Goal: Task Accomplishment & Management: Use online tool/utility

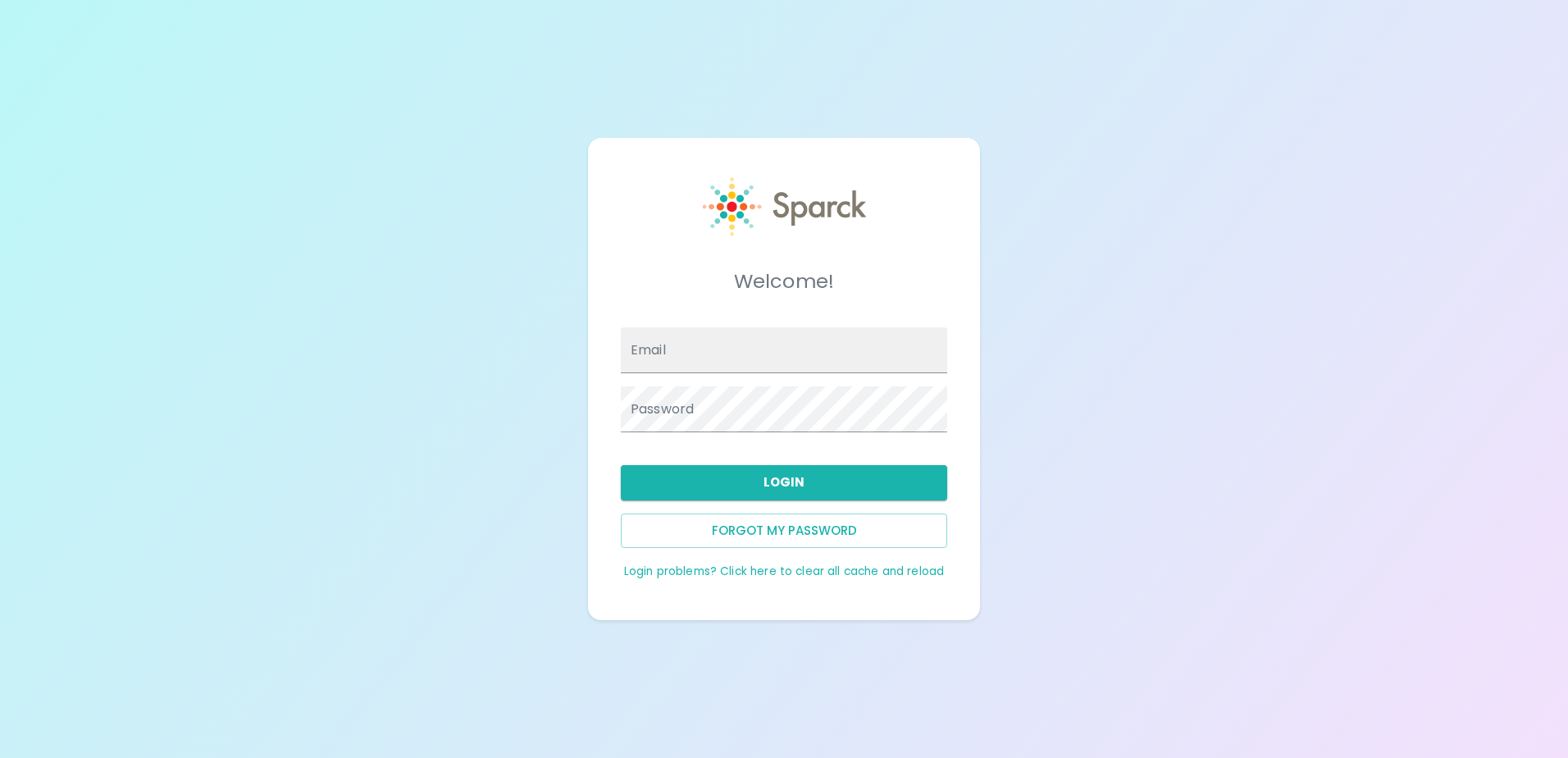
type input "[EMAIL_ADDRESS][DOMAIN_NAME]"
click at [781, 478] on button "Login" at bounding box center [784, 481] width 327 height 34
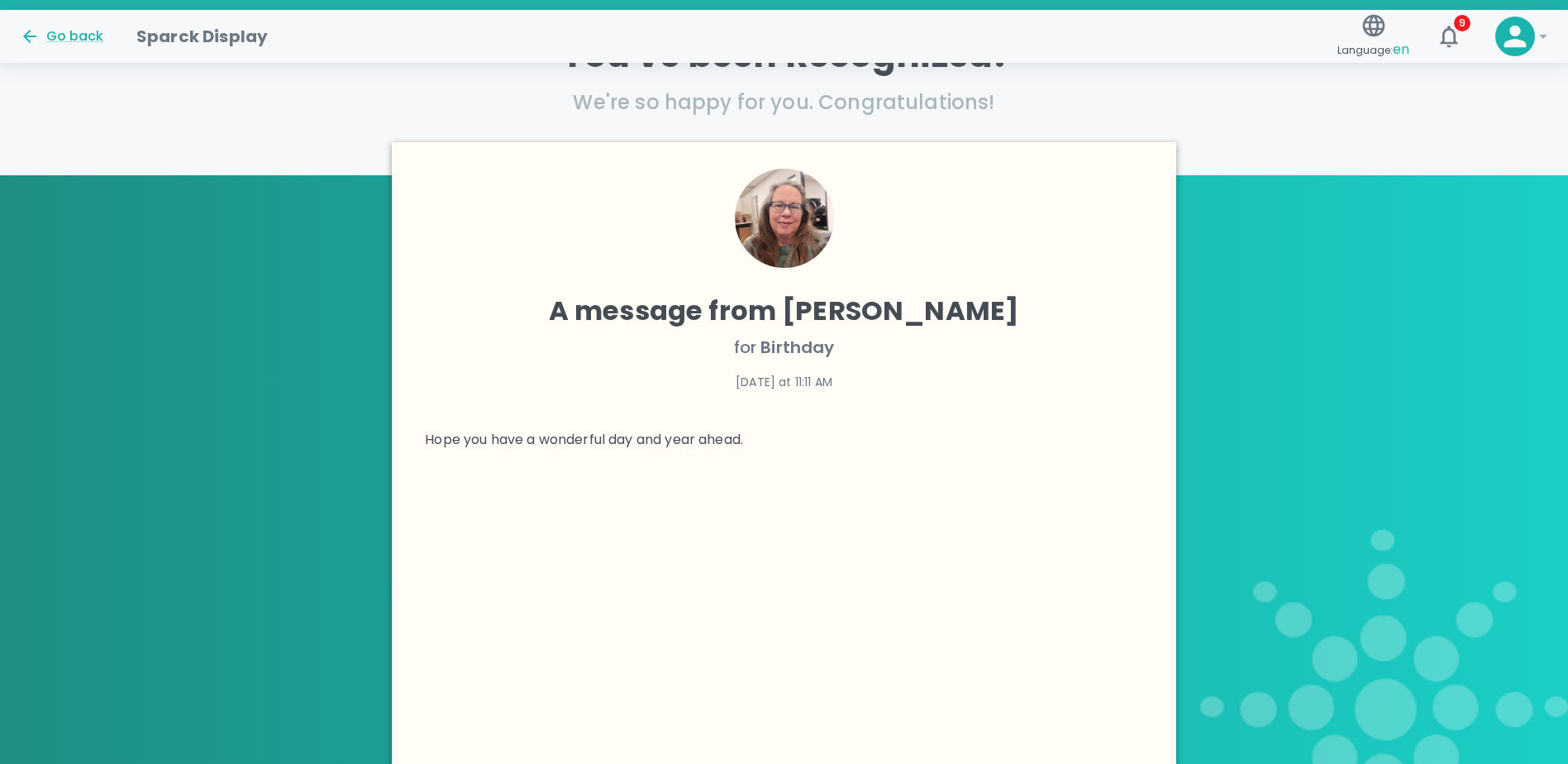
scroll to position [579, 0]
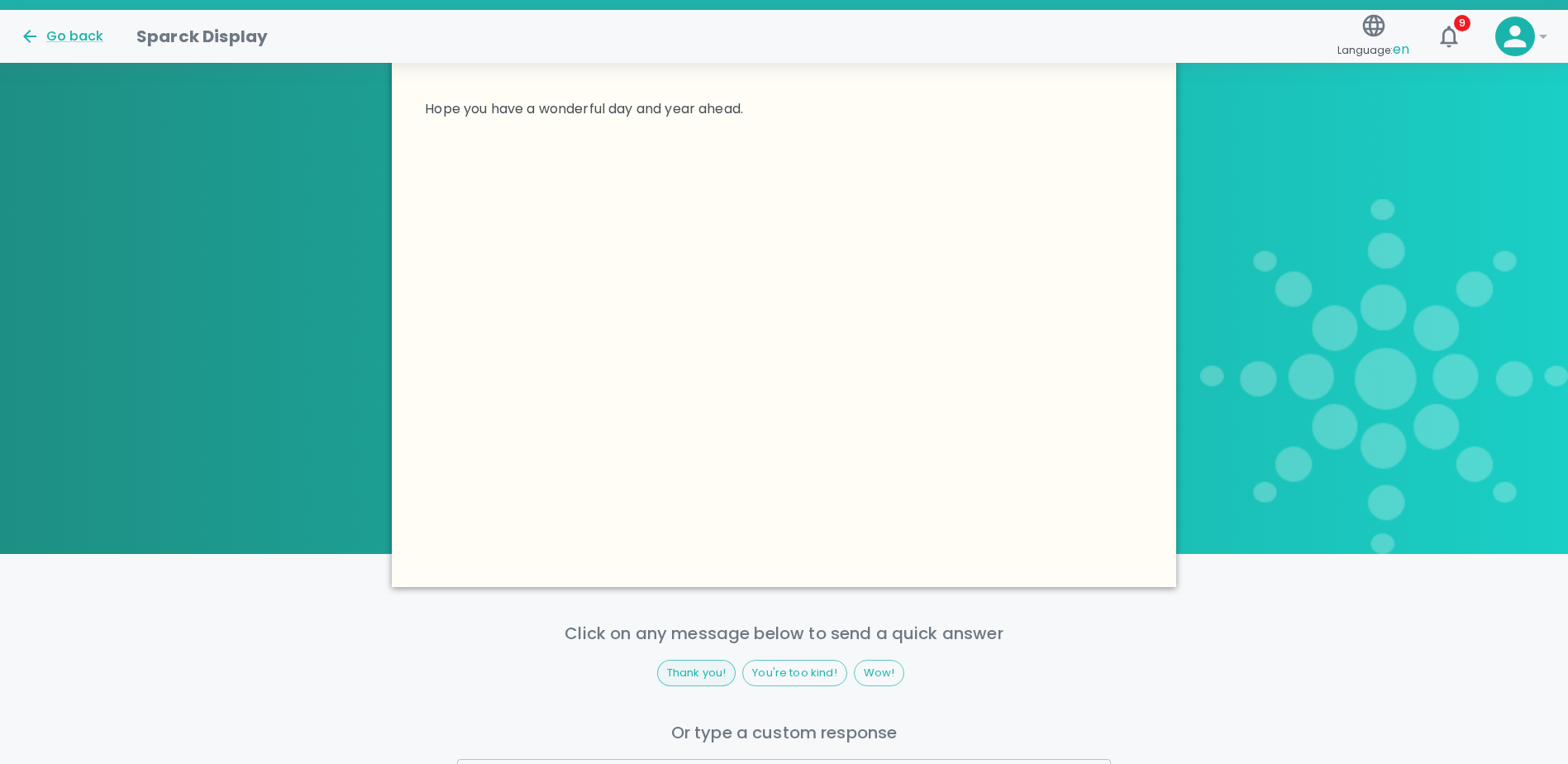
click at [701, 675] on span "Thank you!" at bounding box center [696, 673] width 77 height 17
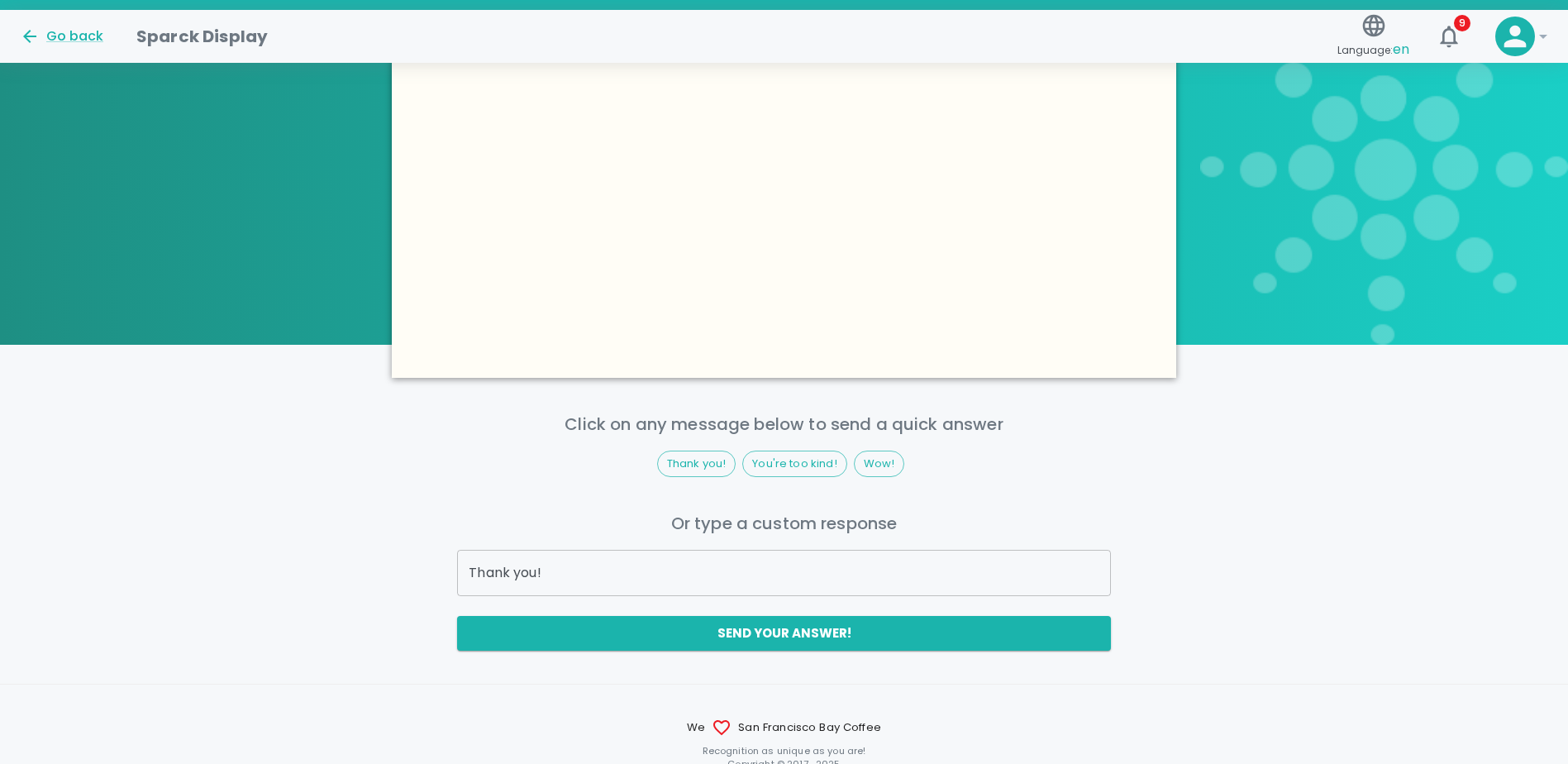
scroll to position [826, 0]
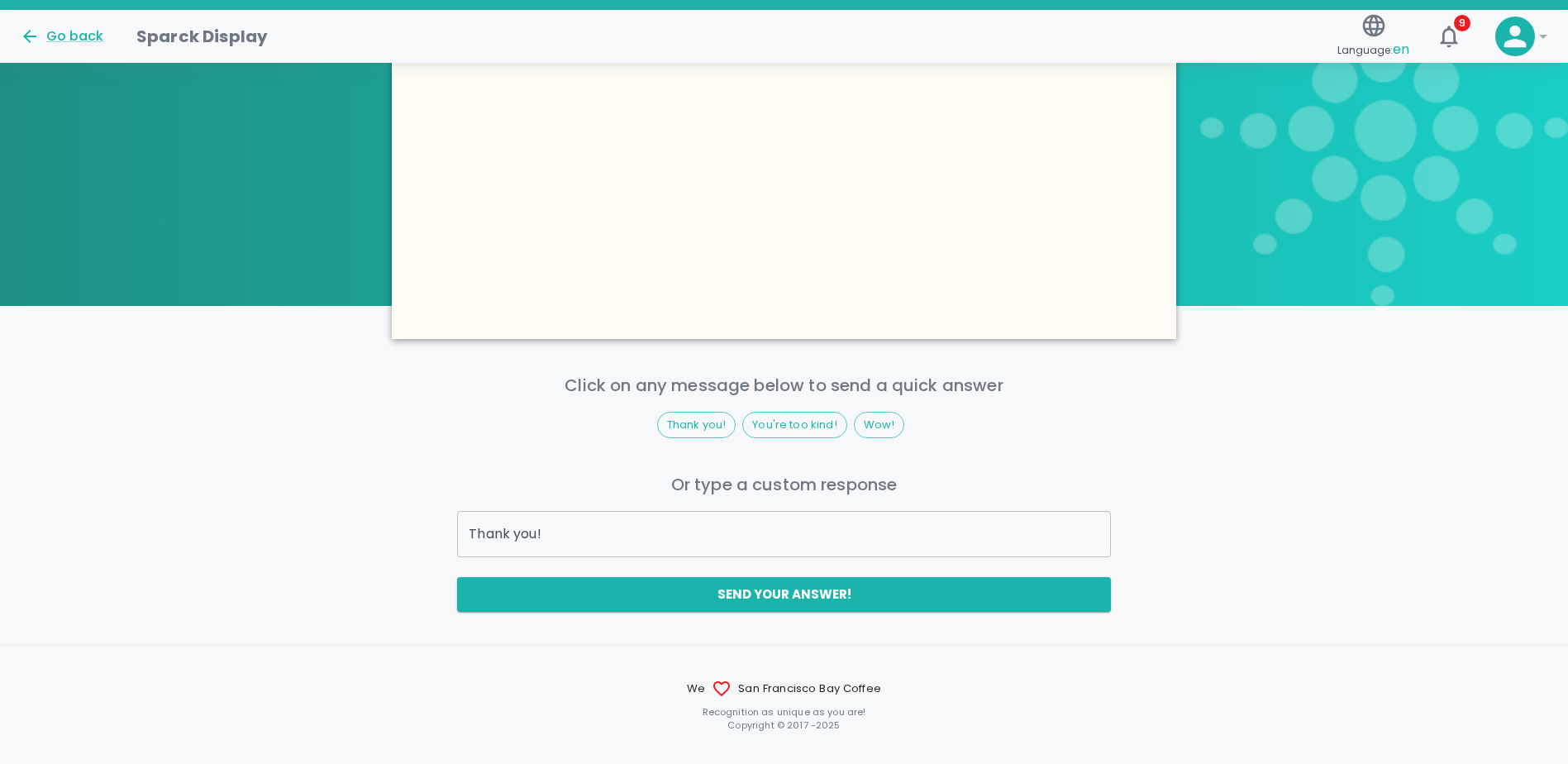
click at [728, 523] on input "Thank you!" at bounding box center [783, 534] width 653 height 46
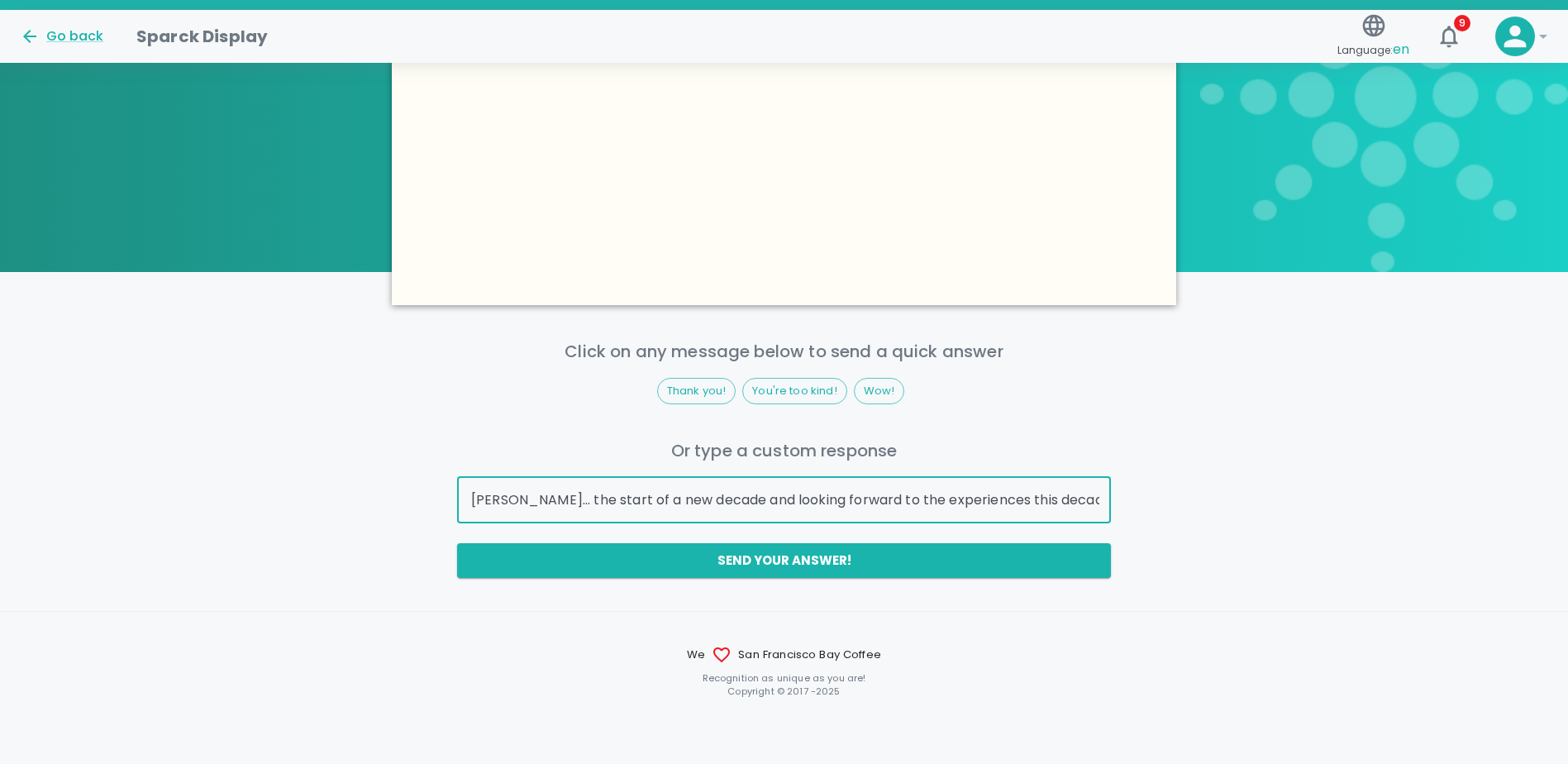
scroll to position [0, 83]
type input "Thank you! [PERSON_NAME]... the start of a new decade and looking forward to th…"
click at [958, 569] on button "Send your answer!" at bounding box center [783, 560] width 653 height 35
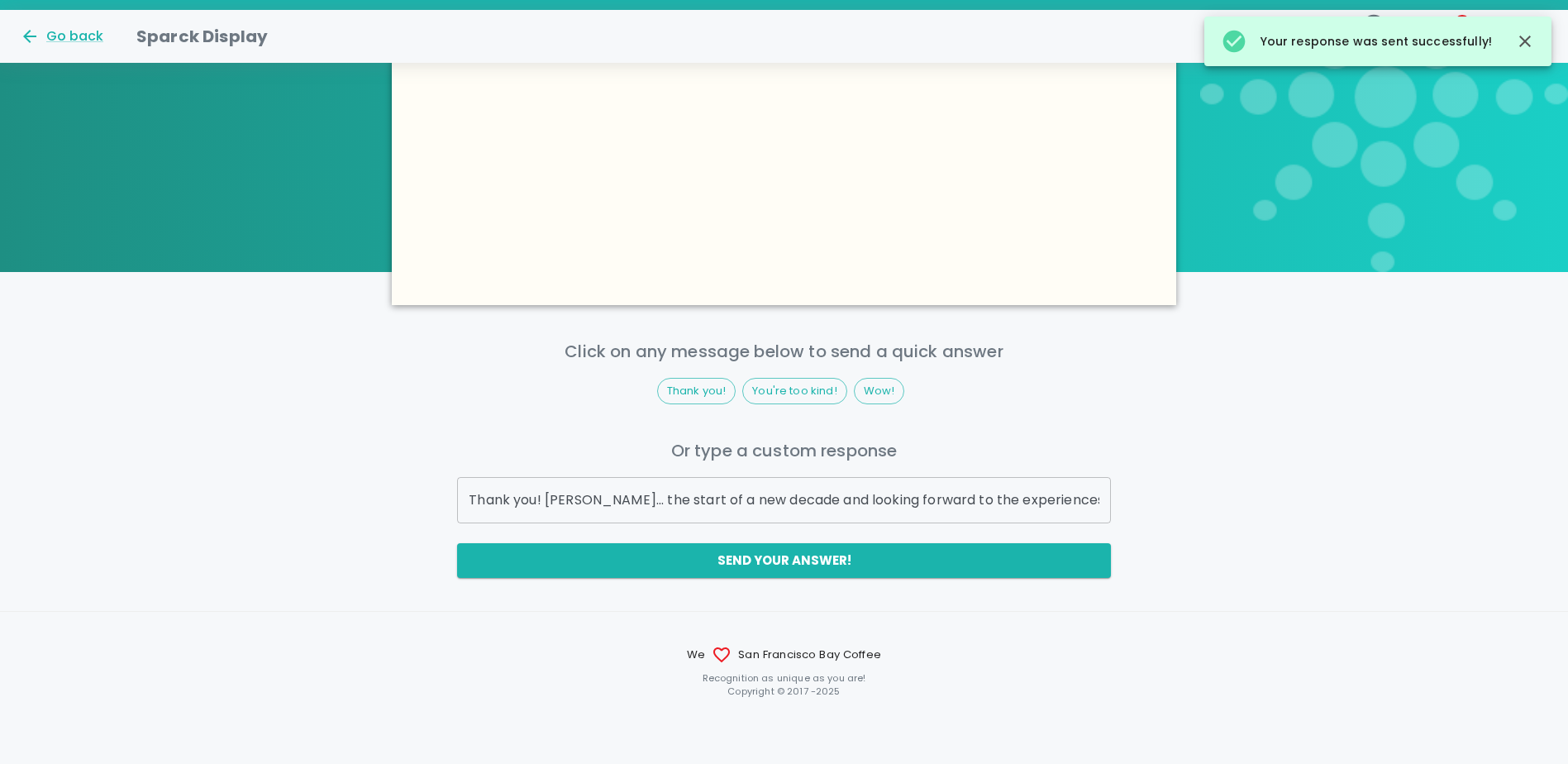
scroll to position [690, 0]
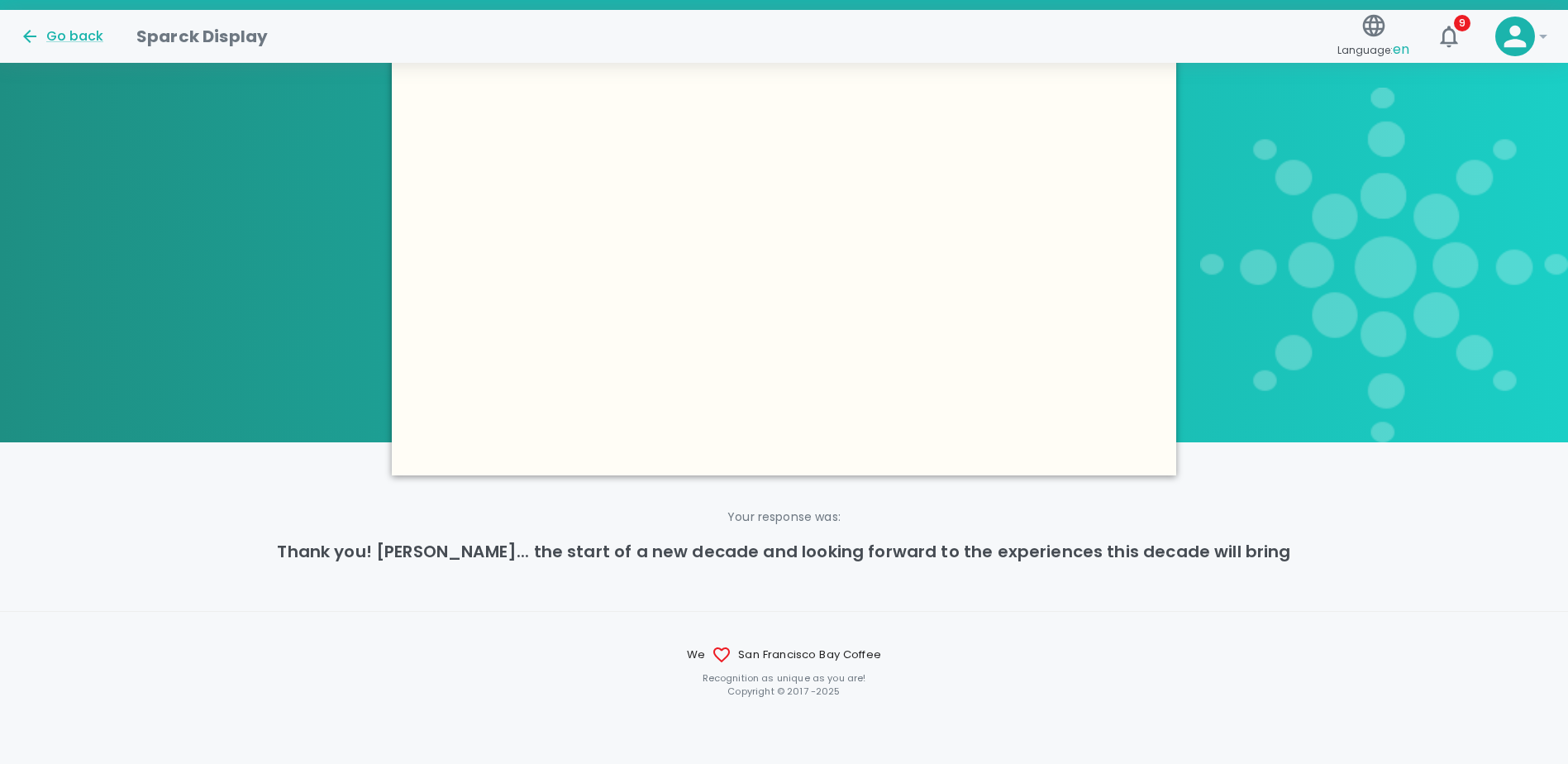
drag, startPoint x: 976, startPoint y: 218, endPoint x: 969, endPoint y: 231, distance: 14.8
click at [977, 219] on div at bounding box center [783, 254] width 784 height 441
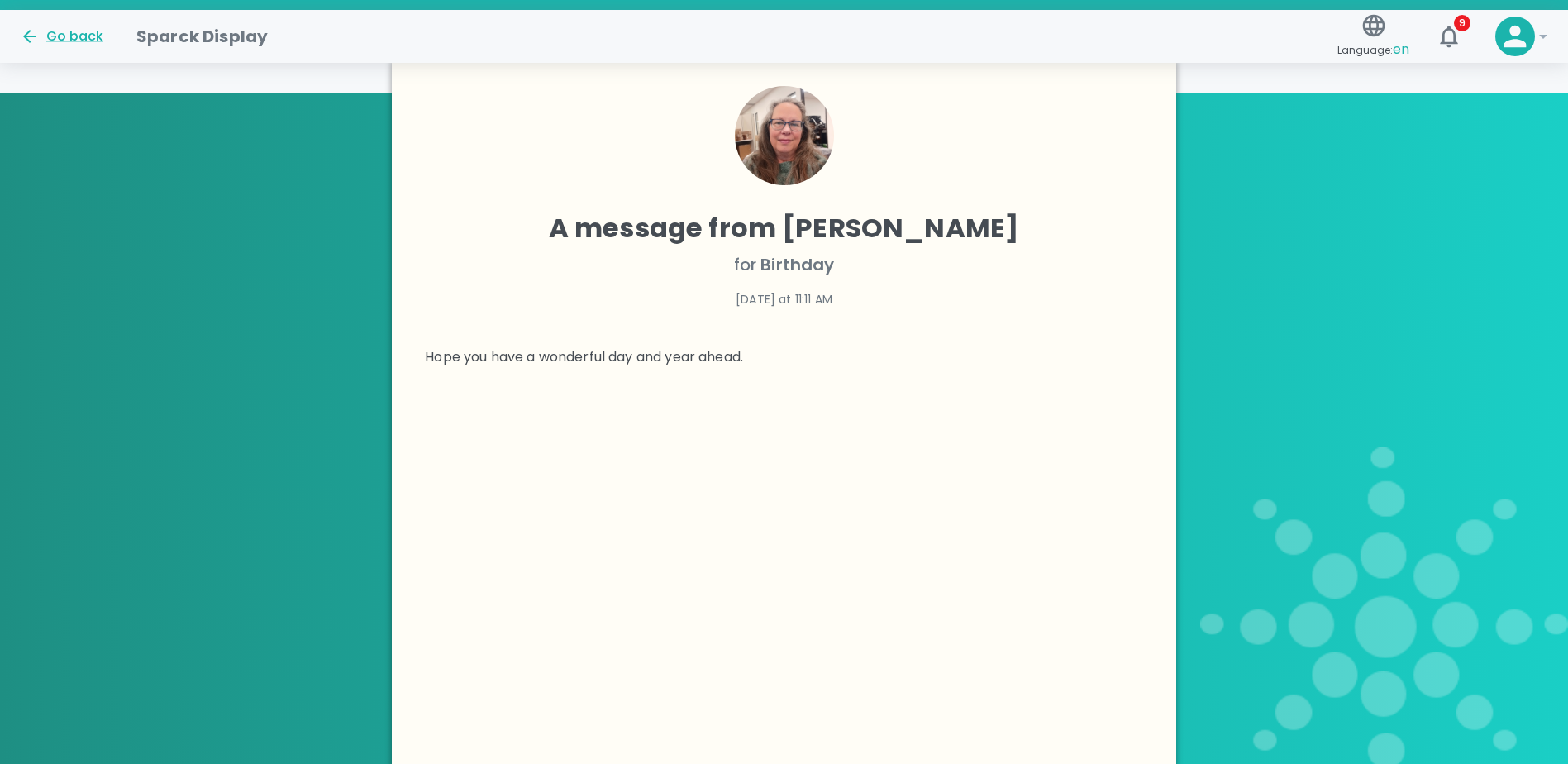
scroll to position [0, 0]
